Goal: Find specific page/section

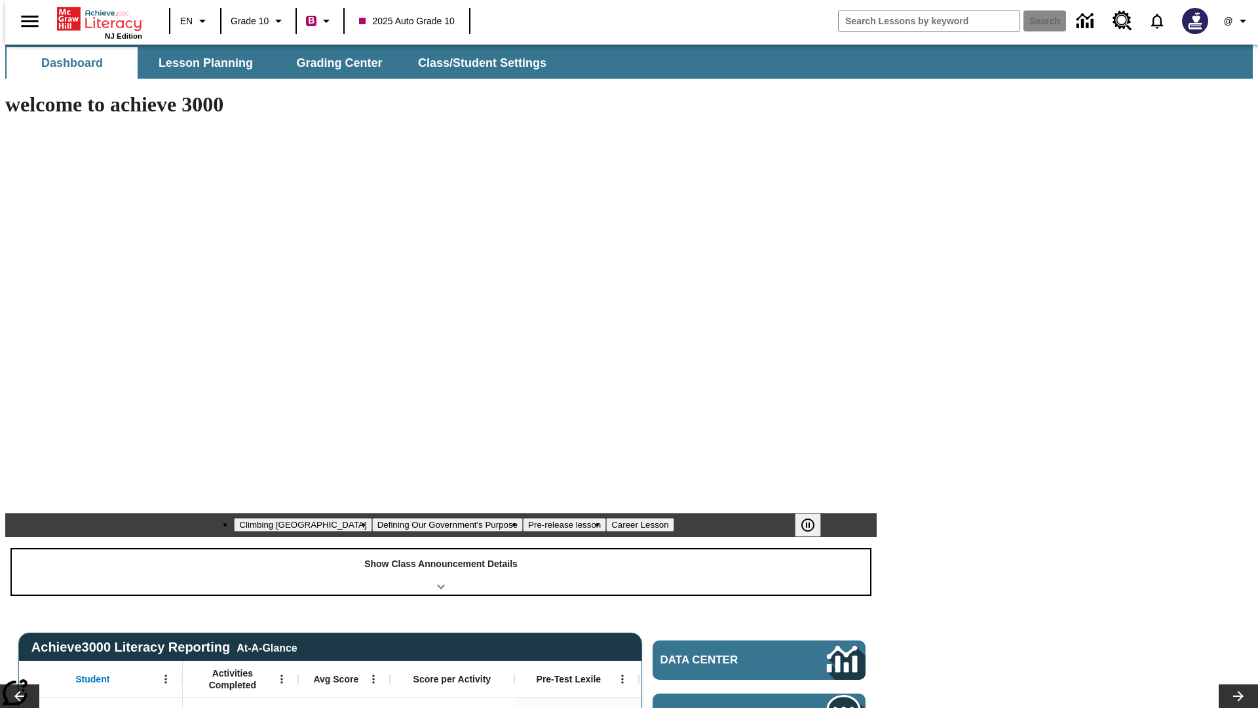
click at [441, 549] on div "Show Class Announcement Details" at bounding box center [441, 571] width 858 height 45
